Goal: Find contact information: Find contact information

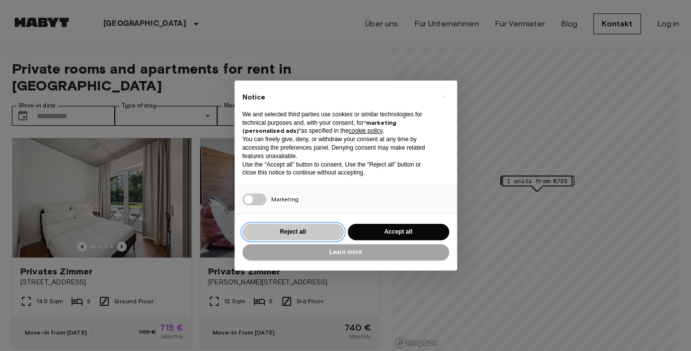
click at [327, 233] on button "Reject all" at bounding box center [292, 231] width 101 height 16
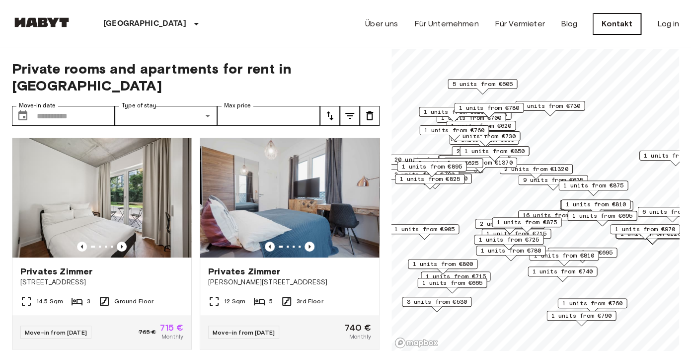
click at [616, 24] on link "Kontakt" at bounding box center [617, 23] width 48 height 21
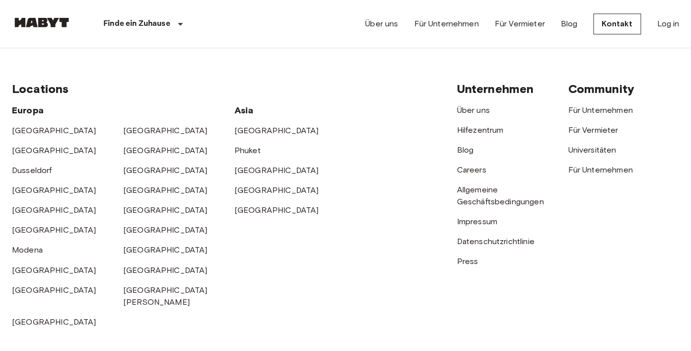
scroll to position [557, 0]
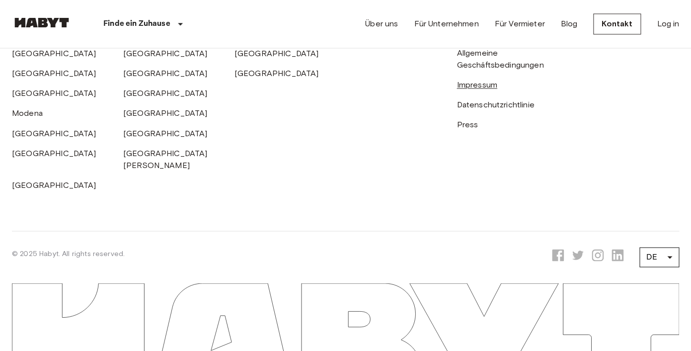
click at [471, 84] on link "Impressum" at bounding box center [476, 84] width 40 height 9
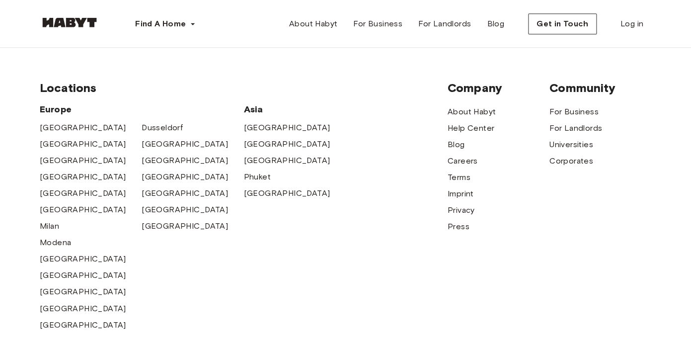
scroll to position [380, 0]
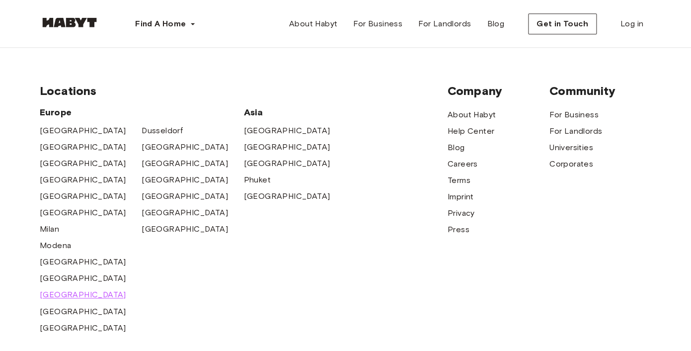
click at [45, 300] on span "Munich" at bounding box center [83, 294] width 86 height 12
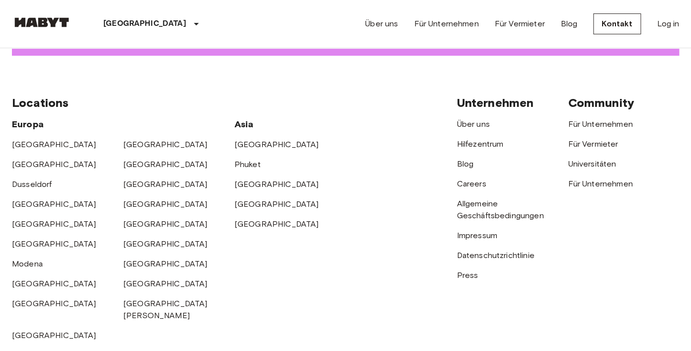
scroll to position [1450, 0]
click at [487, 140] on link "Hilfezentrum" at bounding box center [479, 144] width 47 height 9
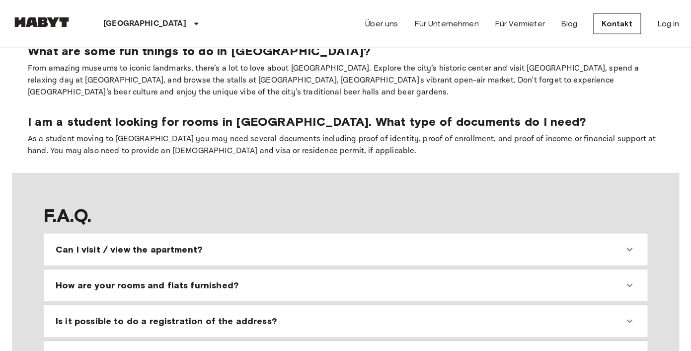
scroll to position [770, 0]
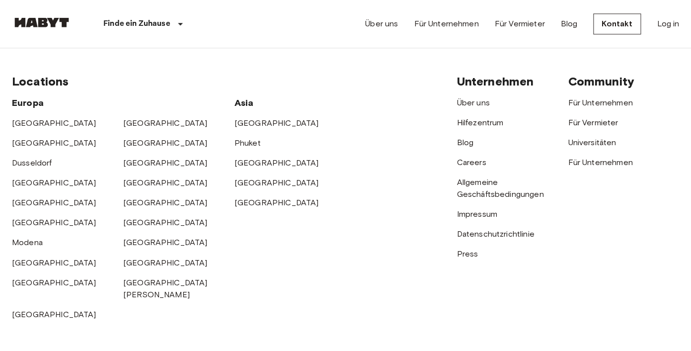
scroll to position [345, 0]
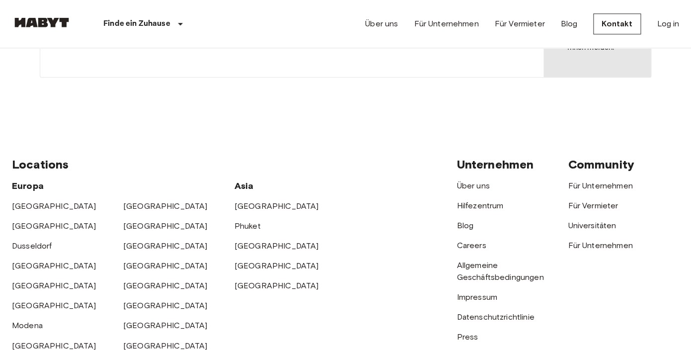
click at [477, 179] on div "Über uns" at bounding box center [511, 182] width 111 height 20
click at [476, 189] on link "Über uns" at bounding box center [472, 185] width 33 height 9
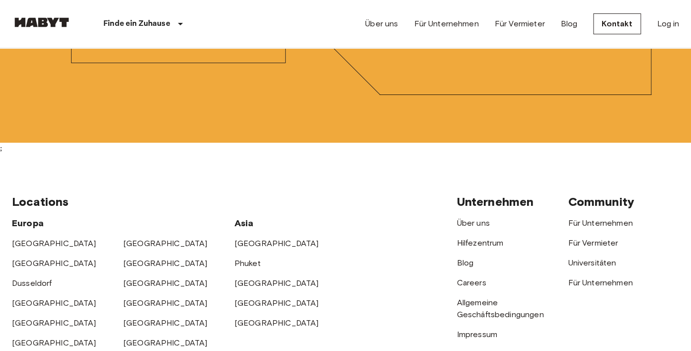
scroll to position [3278, 0]
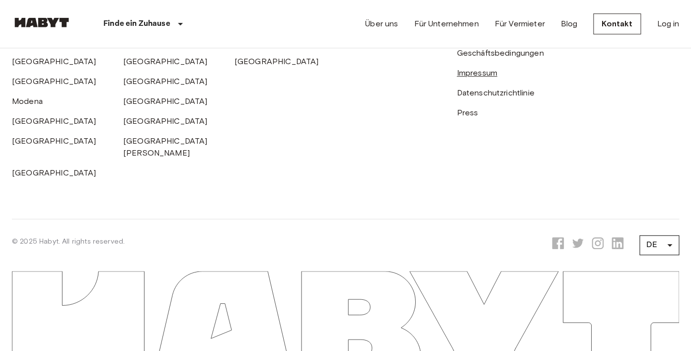
click at [490, 77] on link "Impressum" at bounding box center [476, 72] width 40 height 9
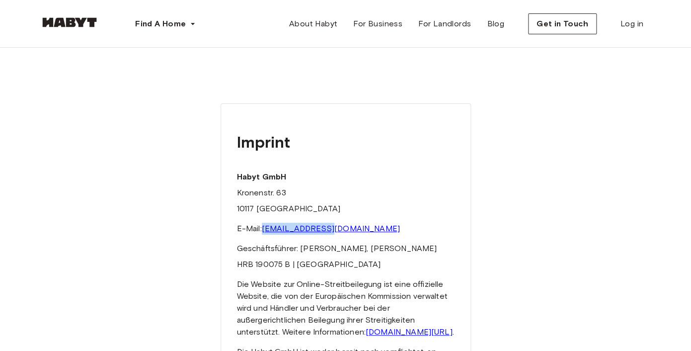
drag, startPoint x: 334, startPoint y: 228, endPoint x: 266, endPoint y: 226, distance: 67.6
click at [265, 226] on p "E-Mail: [EMAIL_ADDRESS][DOMAIN_NAME]" at bounding box center [345, 228] width 217 height 12
copy link "[EMAIL_ADDRESS][DOMAIN_NAME]"
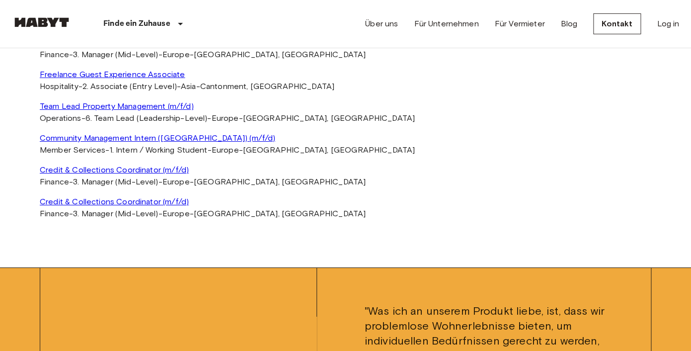
scroll to position [2601, 0]
